Goal: Information Seeking & Learning: Learn about a topic

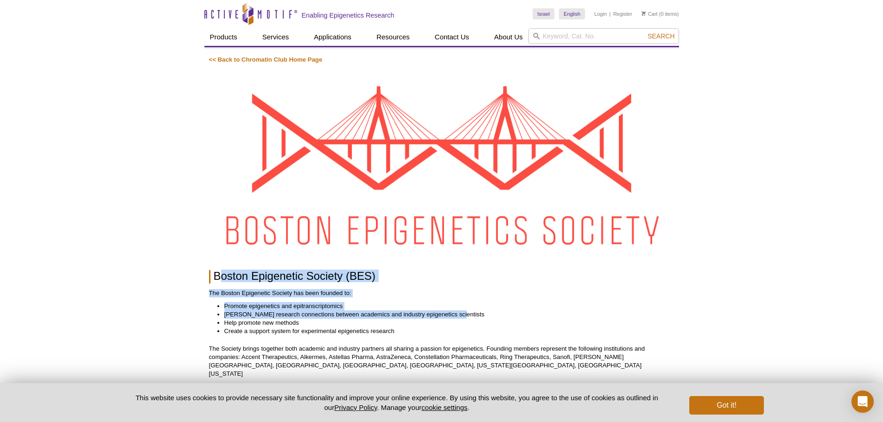
drag, startPoint x: 223, startPoint y: 280, endPoint x: 452, endPoint y: 312, distance: 230.8
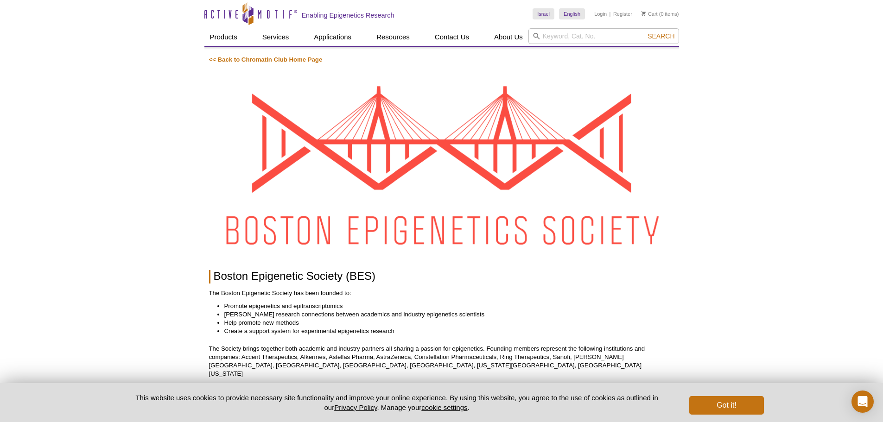
click at [258, 319] on li "Help promote new methods" at bounding box center [444, 323] width 441 height 8
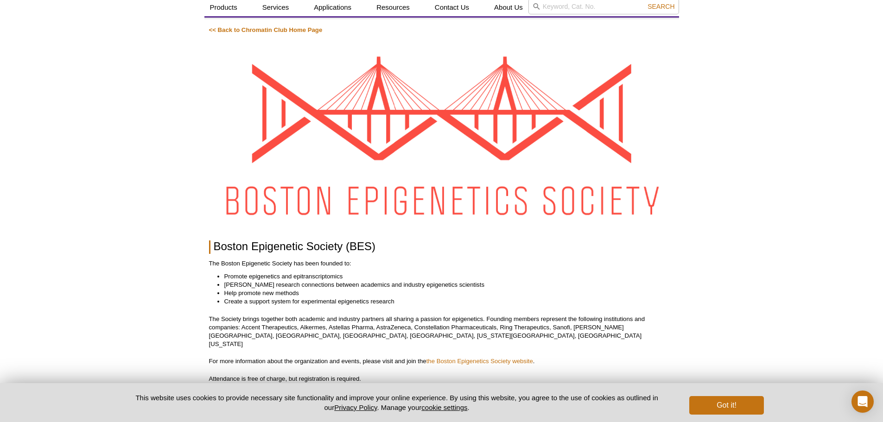
scroll to position [46, 0]
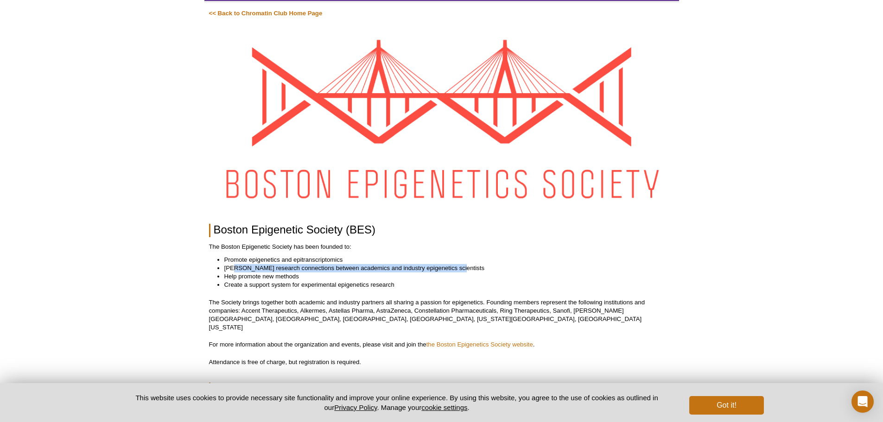
drag, startPoint x: 234, startPoint y: 267, endPoint x: 470, endPoint y: 266, distance: 236.0
click at [470, 266] on li "[PERSON_NAME] research connections between academics and industry epigenetics s…" at bounding box center [444, 268] width 441 height 8
click at [354, 314] on p "The Society brings together both academic and industry partners all sharing a p…" at bounding box center [441, 315] width 465 height 33
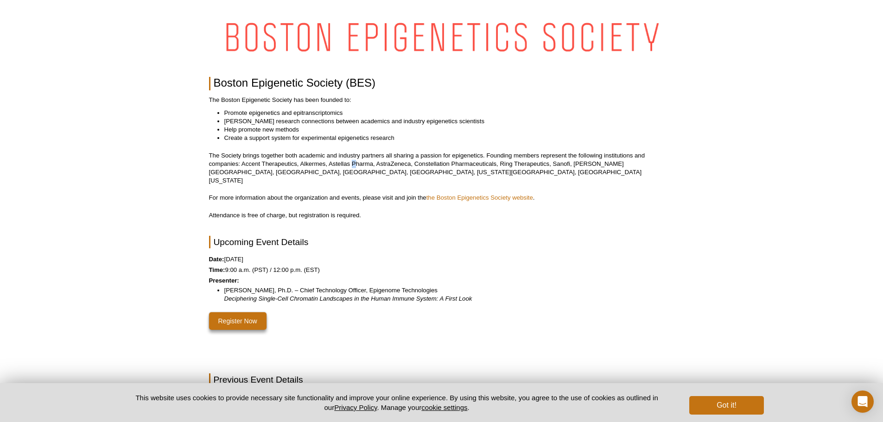
scroll to position [185, 0]
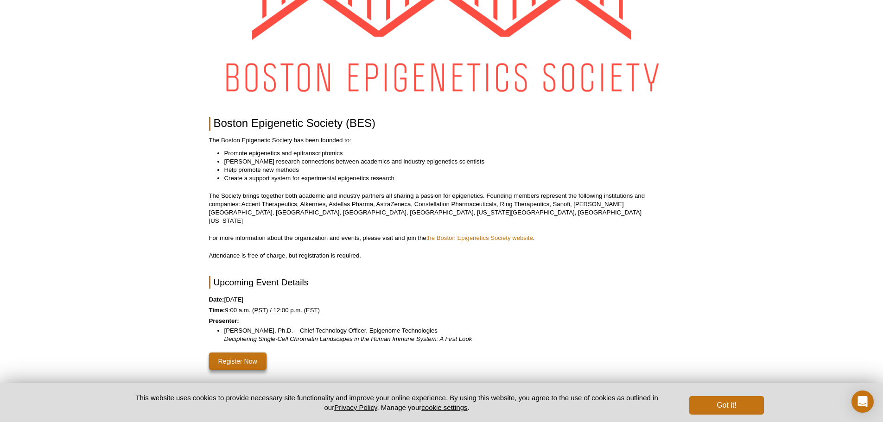
scroll to position [278, 0]
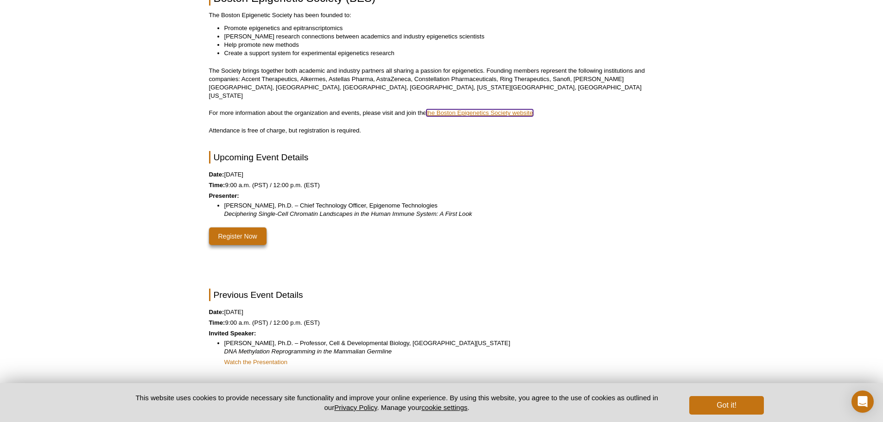
click at [445, 109] on link "the Boston Epigenetics Society website" at bounding box center [479, 112] width 107 height 7
